Goal: Information Seeking & Learning: Check status

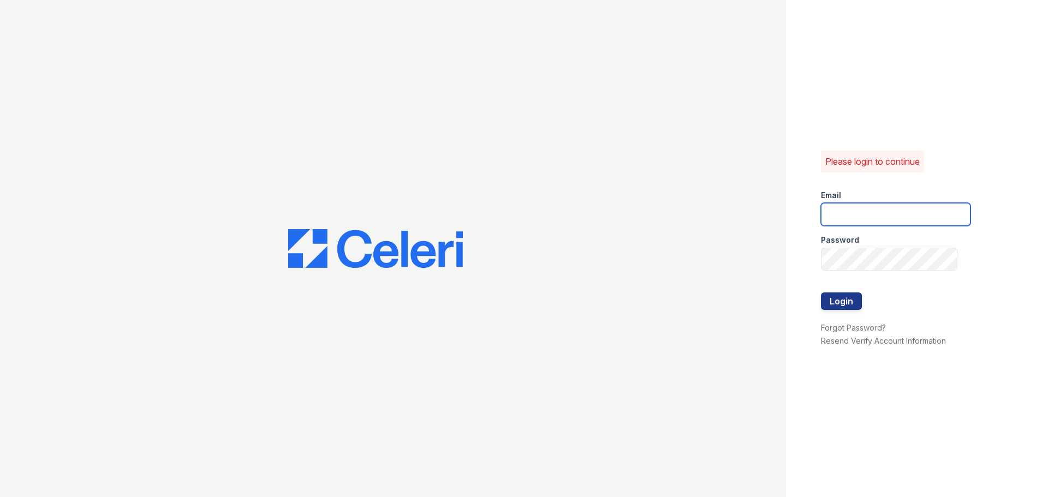
type input "chelab@livebe.com"
click at [843, 305] on button "Login" at bounding box center [841, 301] width 41 height 17
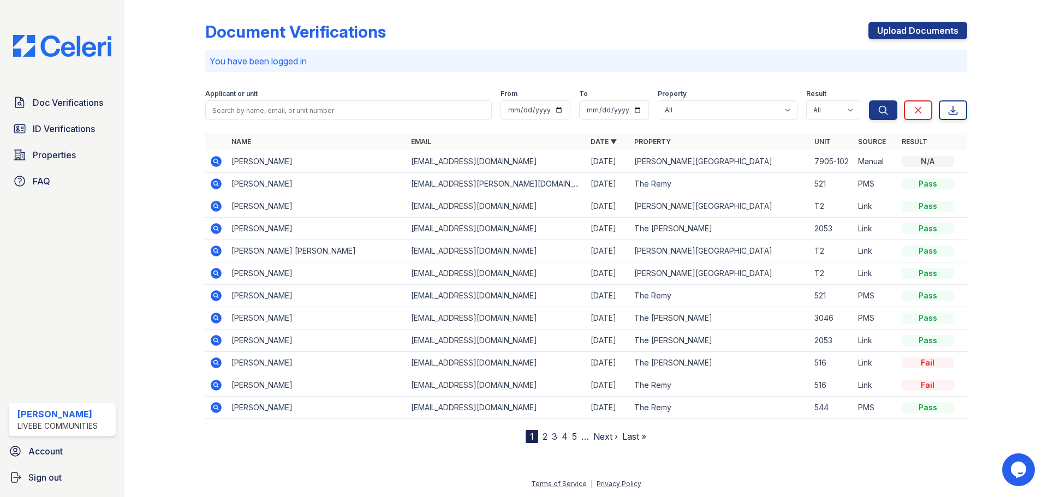
drag, startPoint x: 212, startPoint y: 362, endPoint x: 425, endPoint y: 311, distance: 219.5
click at [212, 362] on icon at bounding box center [216, 362] width 11 height 11
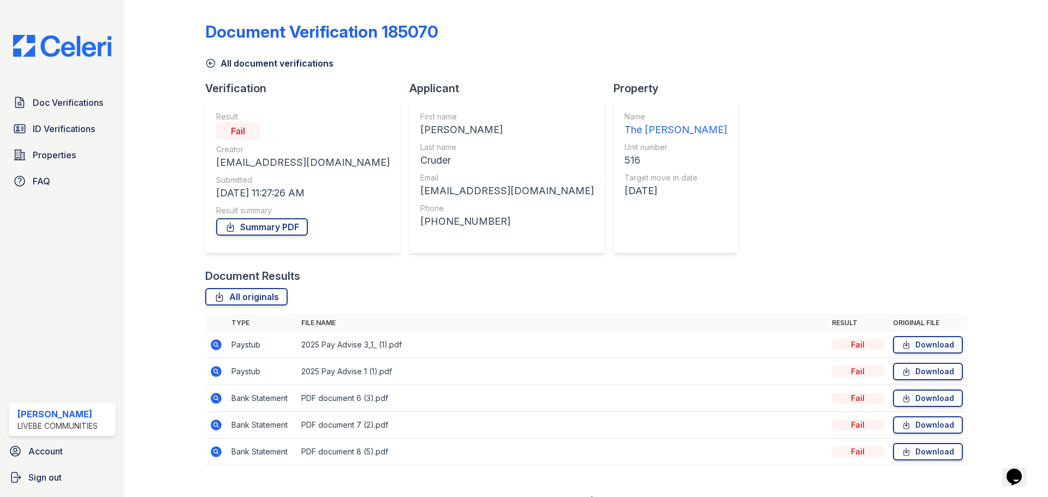
click at [213, 344] on icon at bounding box center [216, 344] width 13 height 13
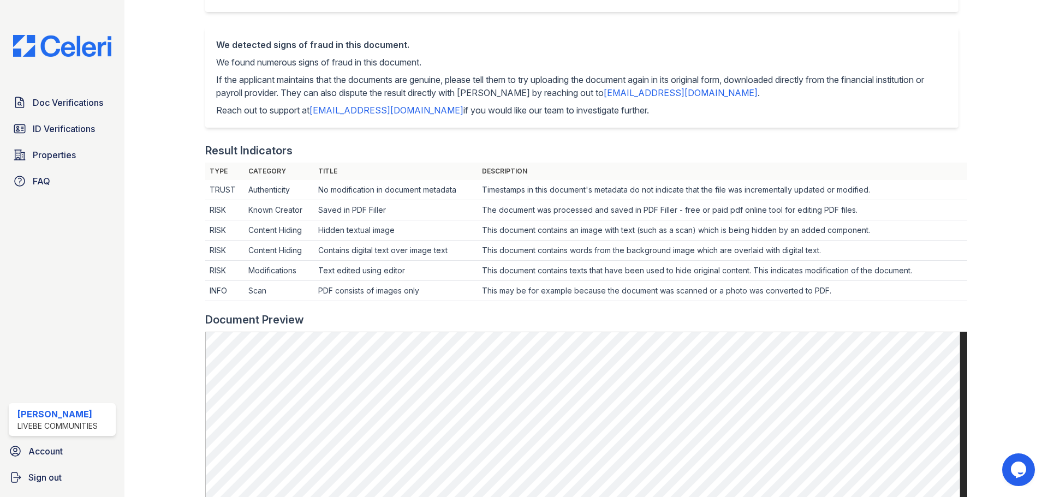
scroll to position [55, 0]
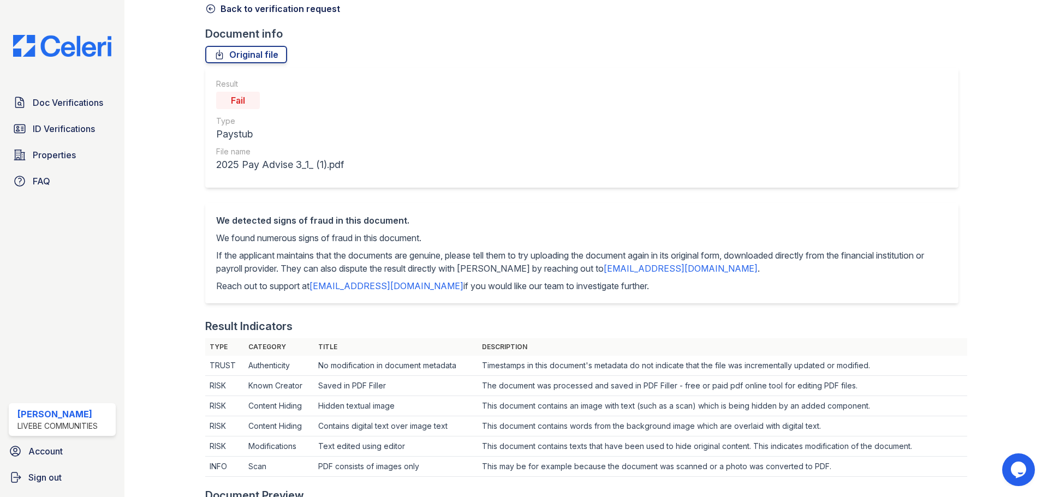
click at [211, 10] on icon at bounding box center [210, 8] width 11 height 11
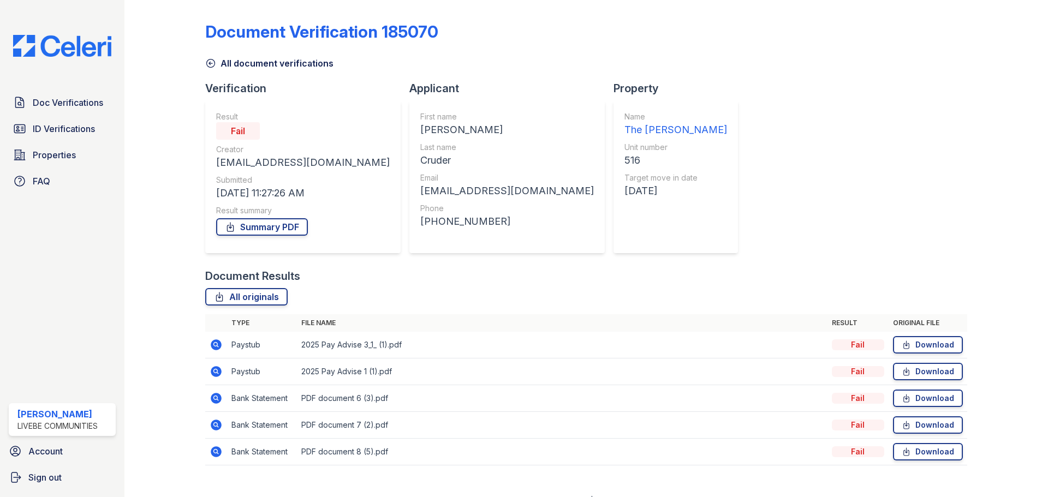
click at [214, 397] on icon at bounding box center [215, 397] width 3 height 3
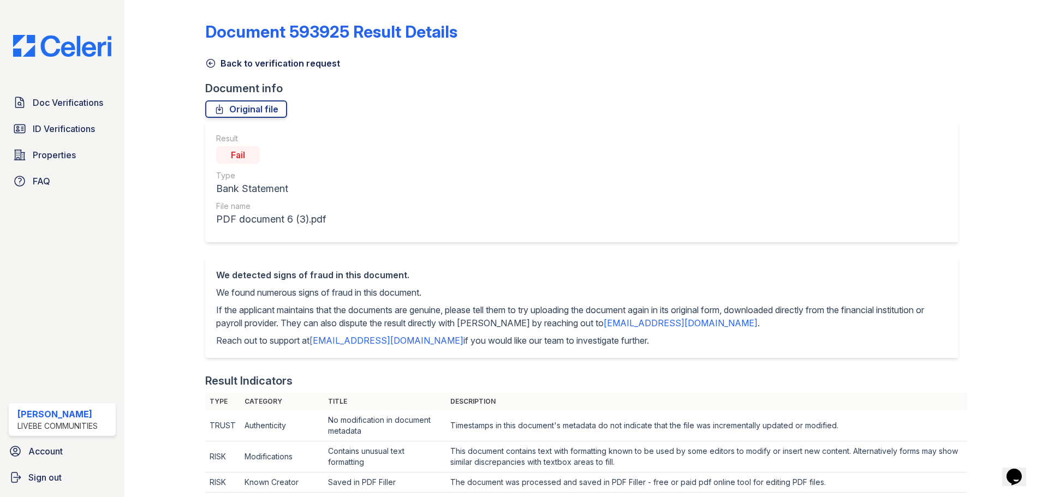
click at [205, 62] on icon at bounding box center [210, 63] width 11 height 11
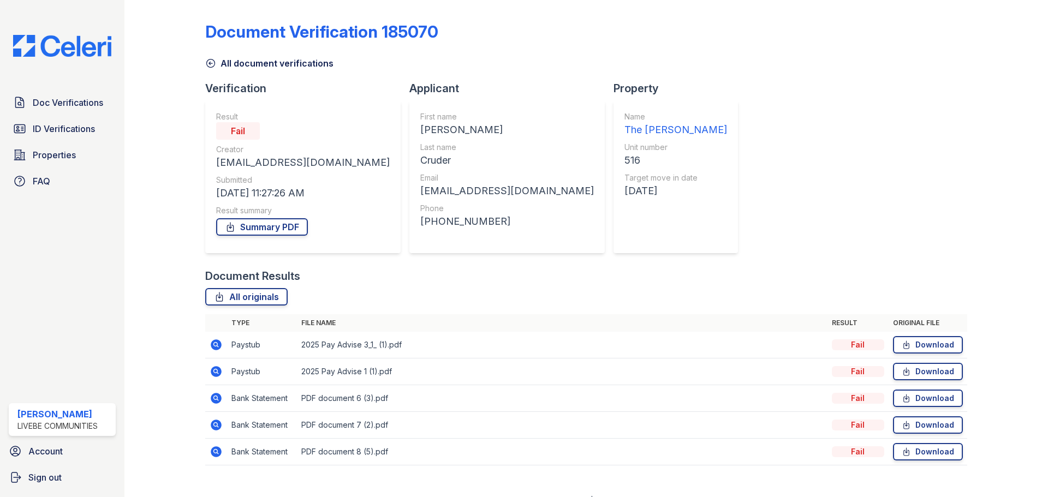
click at [207, 62] on icon at bounding box center [210, 63] width 11 height 11
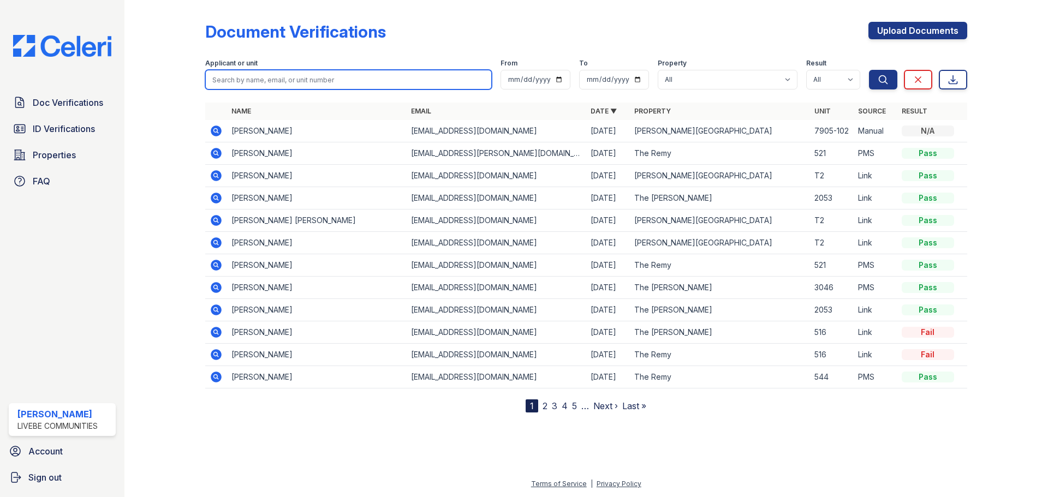
click at [256, 83] on input "search" at bounding box center [348, 80] width 287 height 20
type input "k"
click at [282, 74] on input "search" at bounding box center [348, 80] width 287 height 20
type input "richard"
click at [869, 70] on button "Search" at bounding box center [883, 80] width 28 height 20
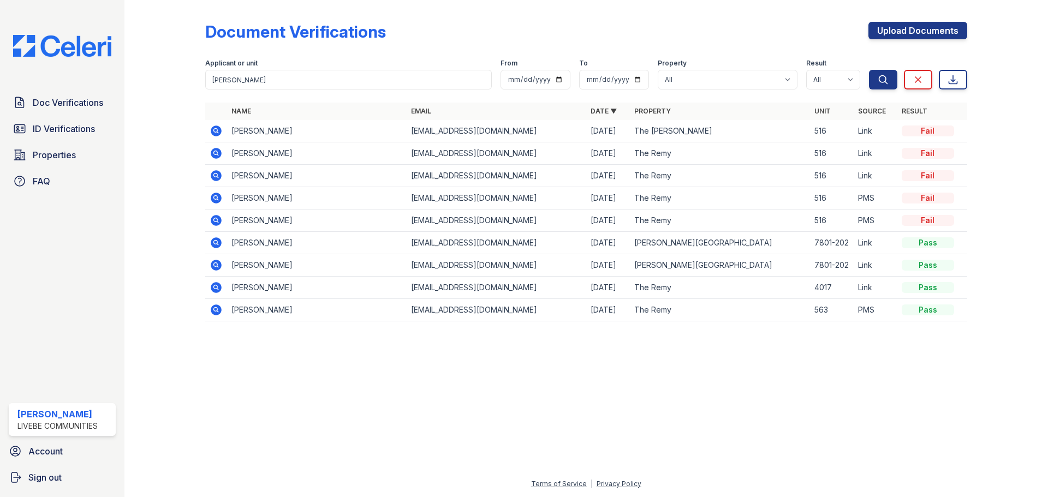
click at [214, 288] on icon at bounding box center [215, 286] width 3 height 3
click at [216, 314] on icon at bounding box center [216, 310] width 11 height 11
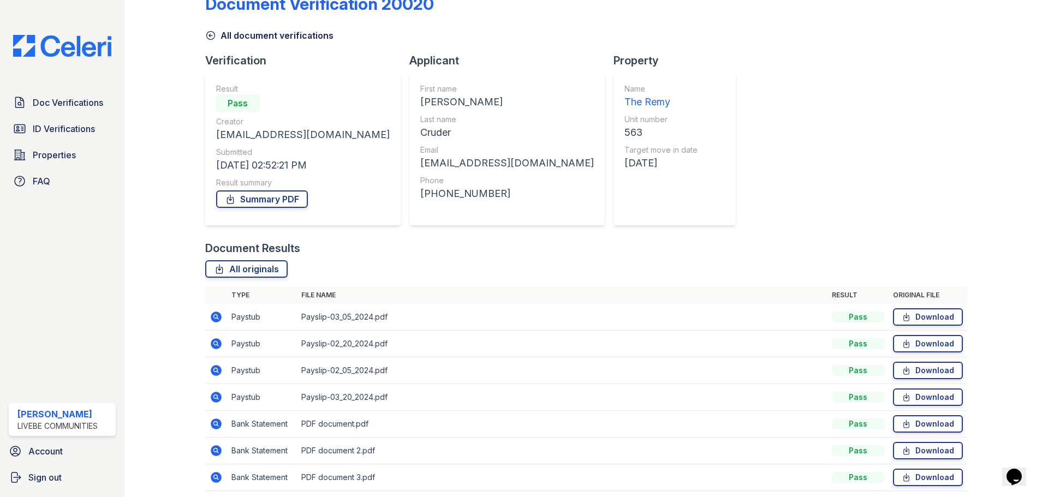
scroll to position [55, 0]
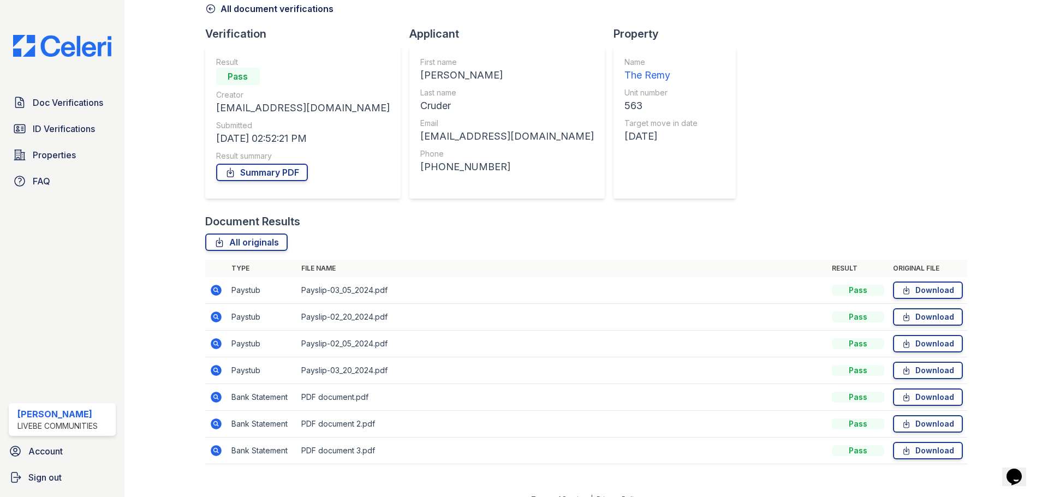
click at [216, 397] on icon at bounding box center [215, 396] width 3 height 3
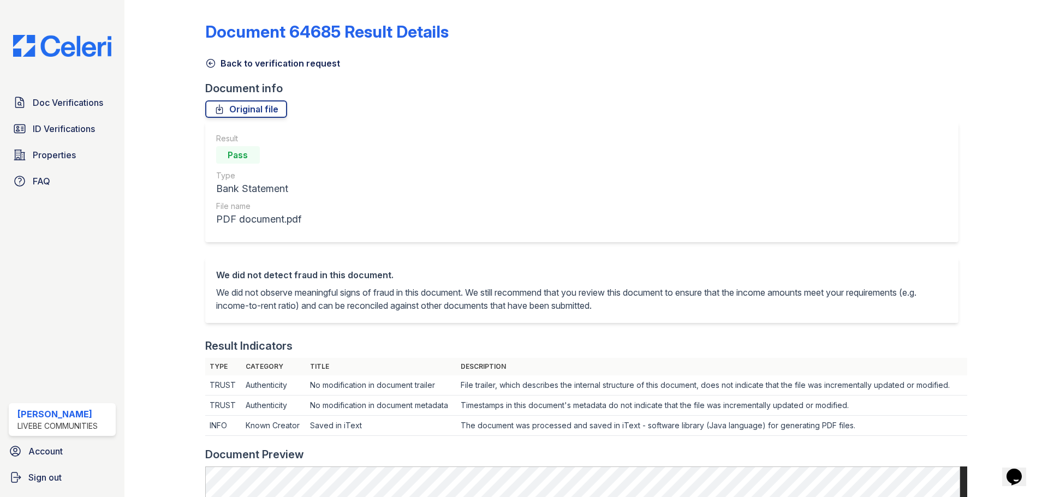
click at [213, 63] on icon at bounding box center [210, 63] width 11 height 11
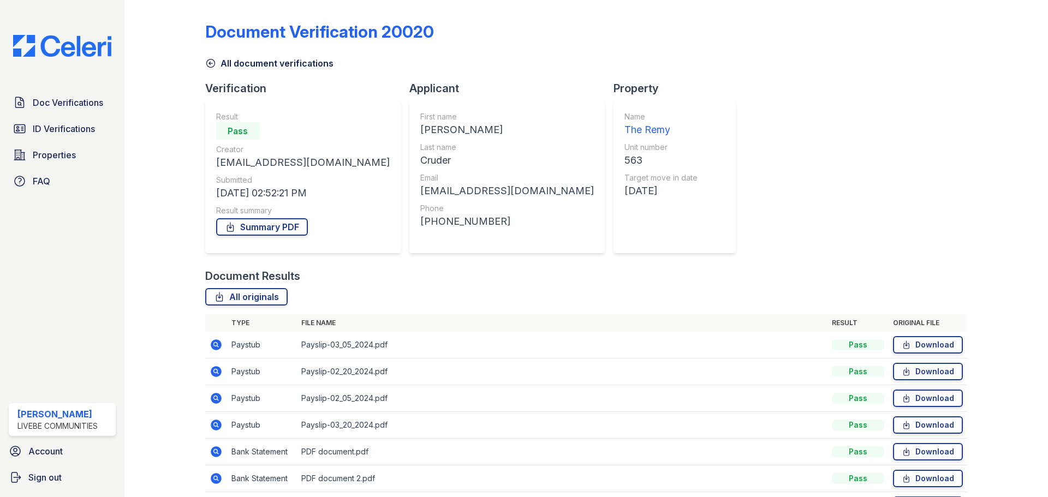
click at [211, 67] on icon at bounding box center [210, 63] width 11 height 11
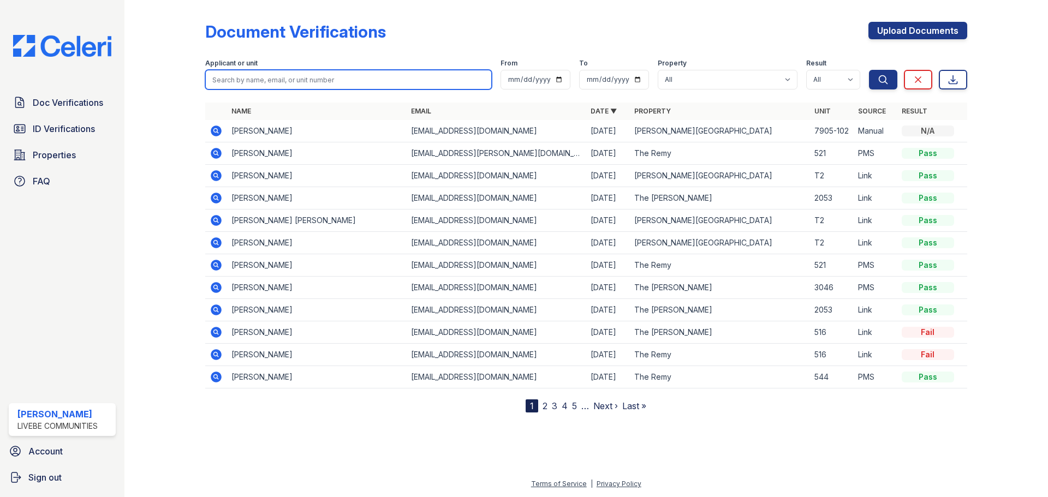
click at [277, 81] on input "search" at bounding box center [348, 80] width 287 height 20
type input "richard"
click at [869, 70] on button "Search" at bounding box center [883, 80] width 28 height 20
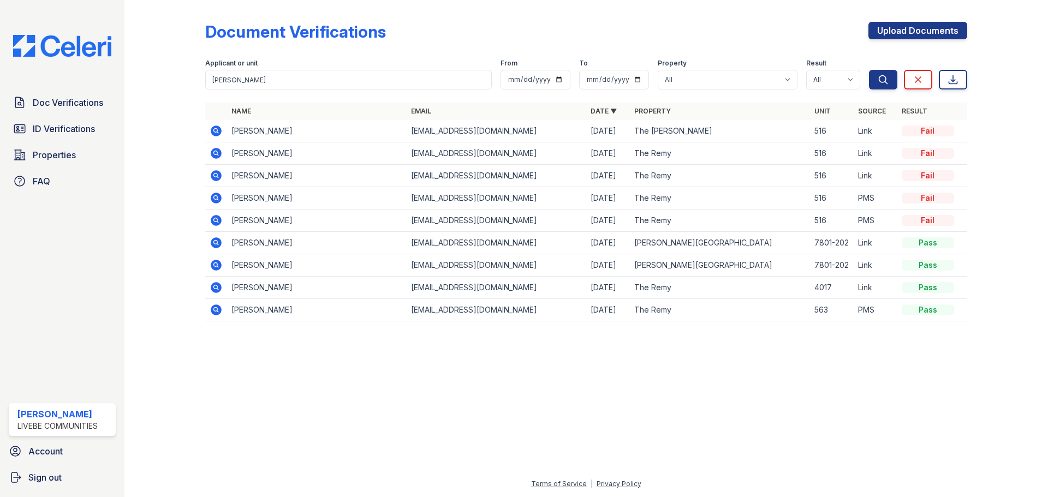
click at [213, 129] on icon at bounding box center [216, 131] width 11 height 11
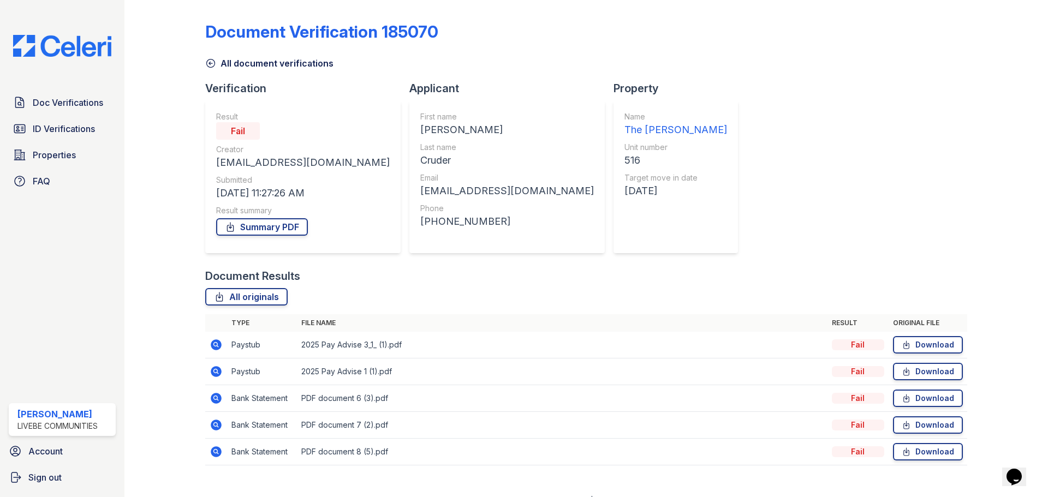
click at [214, 397] on icon at bounding box center [215, 397] width 3 height 3
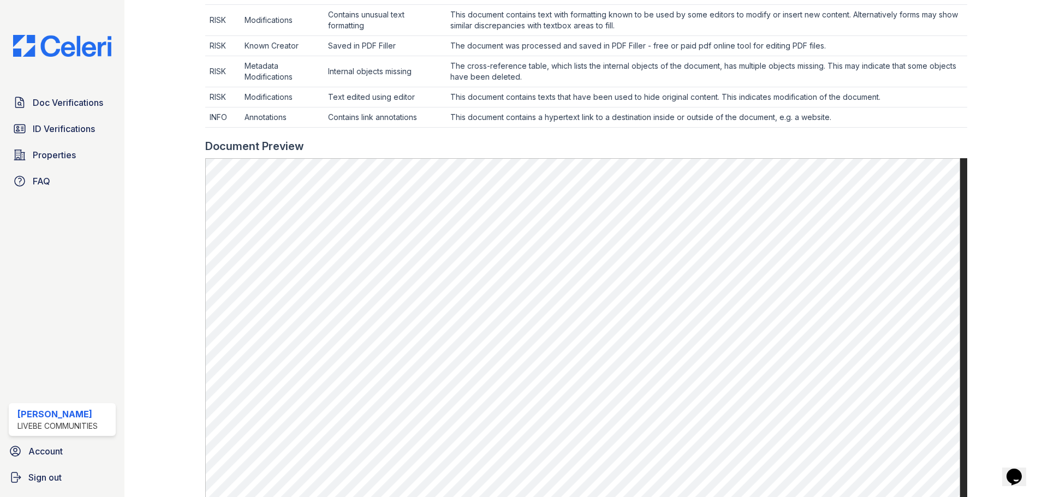
scroll to position [600, 0]
